Goal: Check status

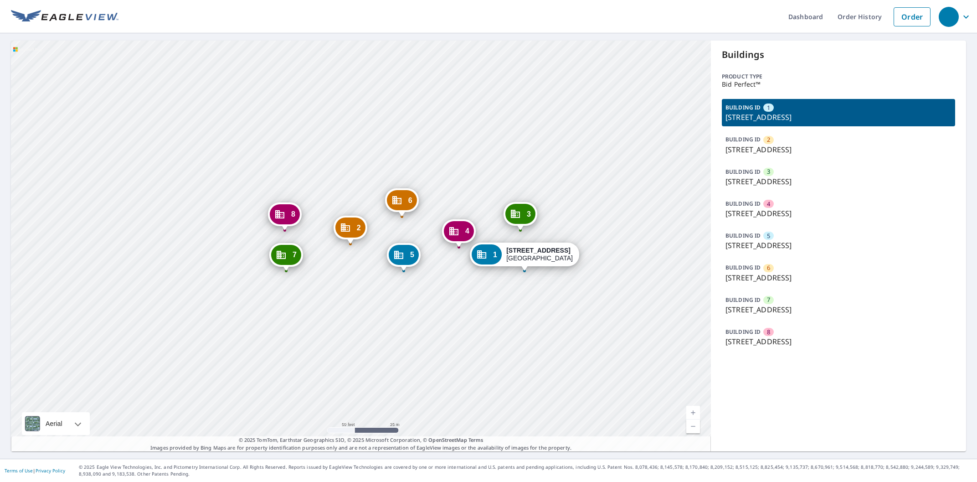
drag, startPoint x: 305, startPoint y: 318, endPoint x: 311, endPoint y: 318, distance: 6.4
click at [311, 318] on div "2 [STREET_ADDRESS] 3 [STREET_ADDRESS][GEOGRAPHIC_DATA][STREET_ADDRESS][STREET_A…" at bounding box center [361, 246] width 700 height 411
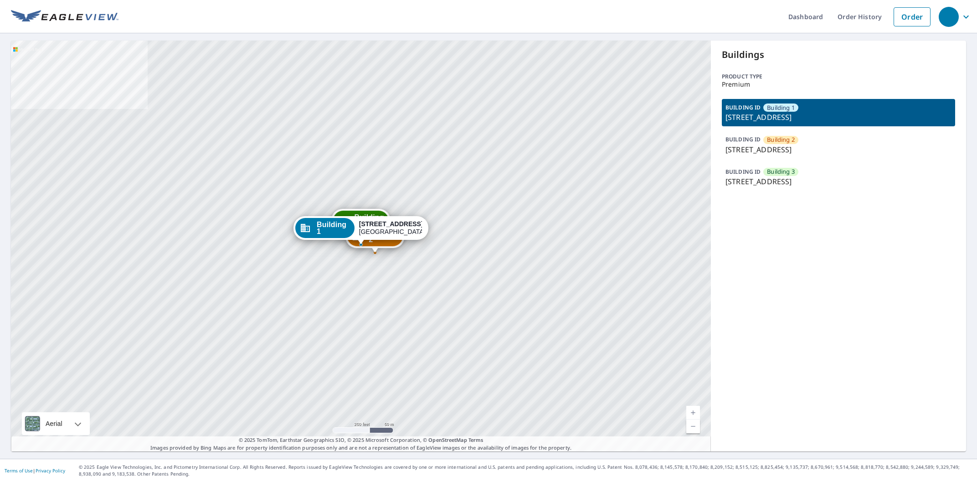
drag, startPoint x: 58, startPoint y: 188, endPoint x: 62, endPoint y: 200, distance: 12.3
click at [62, 200] on div "Building 2 [STREET_ADDRESS][GEOGRAPHIC_DATA] 3 [STREET_ADDRESS][GEOGRAPHIC_DATA…" at bounding box center [361, 246] width 700 height 411
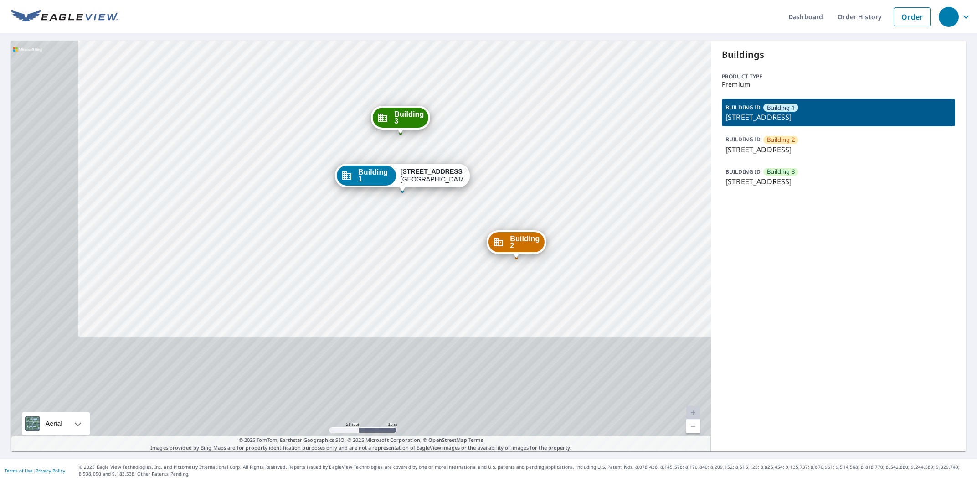
drag, startPoint x: 298, startPoint y: 259, endPoint x: 455, endPoint y: 55, distance: 257.3
click at [462, 55] on div "Building 2 1623 South 48th Street Springdale, AR 72762 Building 3 1623 South 48…" at bounding box center [361, 246] width 700 height 411
